Goal: Check status: Check status

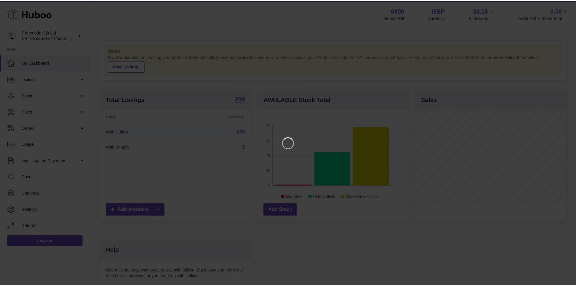
scroll to position [94, 152]
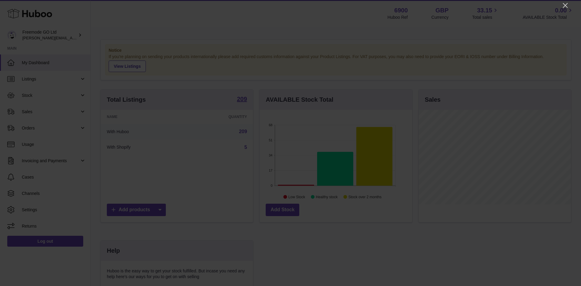
click at [565, 9] on div at bounding box center [290, 143] width 581 height 286
click at [564, 7] on icon "Close" at bounding box center [564, 5] width 7 height 7
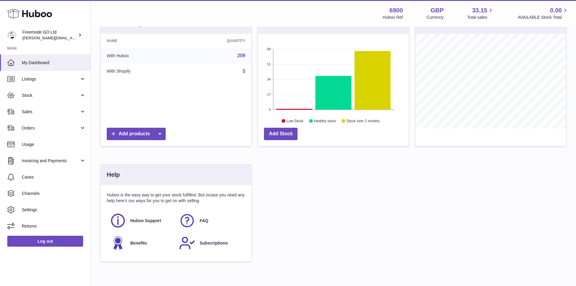
scroll to position [0, 0]
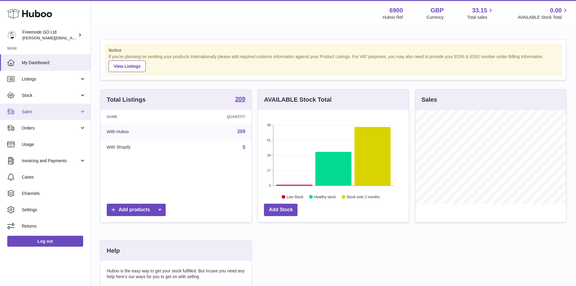
click at [41, 110] on span "Sales" at bounding box center [51, 112] width 58 height 6
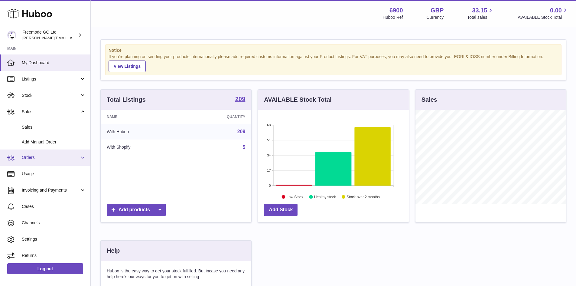
click at [37, 155] on span "Orders" at bounding box center [51, 158] width 58 height 6
click at [38, 164] on link "Orders" at bounding box center [45, 157] width 90 height 16
drag, startPoint x: 90, startPoint y: 223, endPoint x: 90, endPoint y: 242, distance: 19.1
click at [90, 242] on div "Huboo Freemode GO Ltd lenka.smikniarova@gioteck.com Main My Dashboard Listings …" at bounding box center [45, 143] width 91 height 286
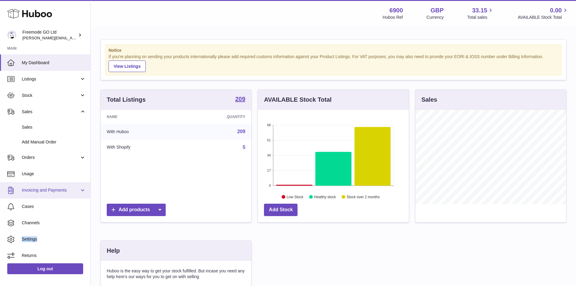
click at [46, 186] on link "Invoicing and Payments" at bounding box center [45, 190] width 90 height 16
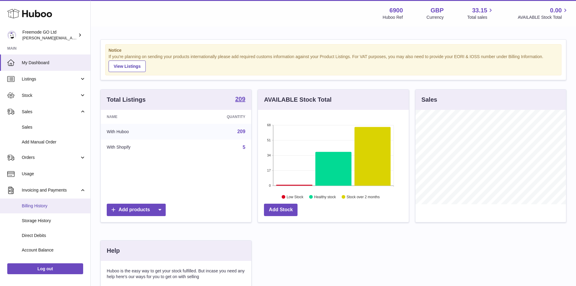
click at [43, 207] on span "Billing History" at bounding box center [54, 206] width 64 height 6
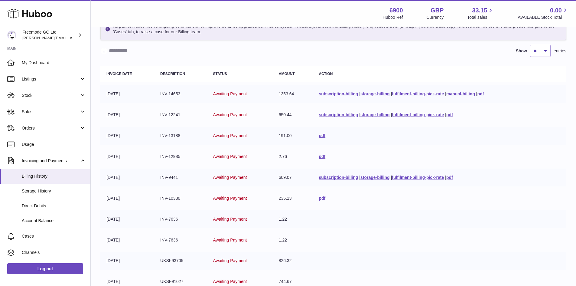
scroll to position [36, 0]
click at [55, 112] on span "Sales" at bounding box center [51, 112] width 58 height 6
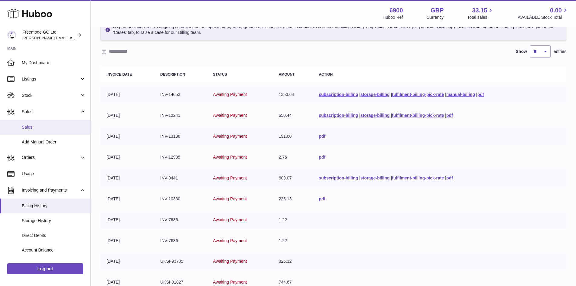
click at [51, 130] on span "Sales" at bounding box center [54, 127] width 64 height 6
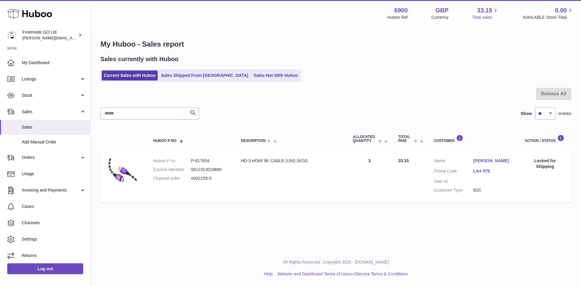
click at [489, 9] on span "33.15" at bounding box center [484, 10] width 15 height 8
click at [188, 78] on link "Sales Shipped From [GEOGRAPHIC_DATA]" at bounding box center [204, 75] width 91 height 10
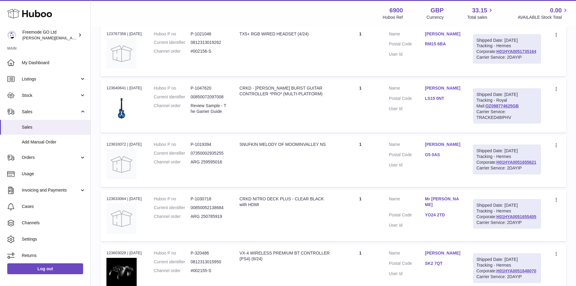
scroll to position [229, 0]
click at [233, 132] on td "Huboo P no P-1047620 Current identifier 00850072097008 Channel order Review Sam…" at bounding box center [191, 104] width 86 height 53
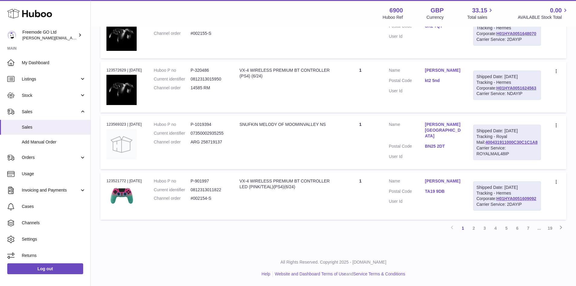
scroll to position [532, 0]
click at [476, 233] on link "2" at bounding box center [473, 228] width 11 height 11
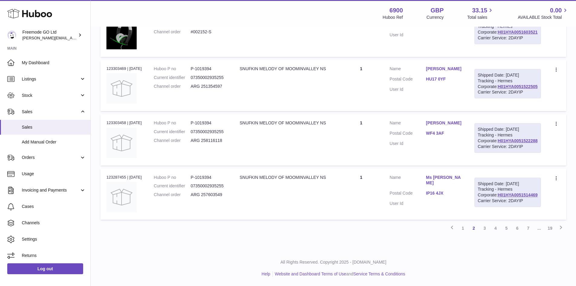
scroll to position [559, 0]
